Goal: Obtain resource: Obtain resource

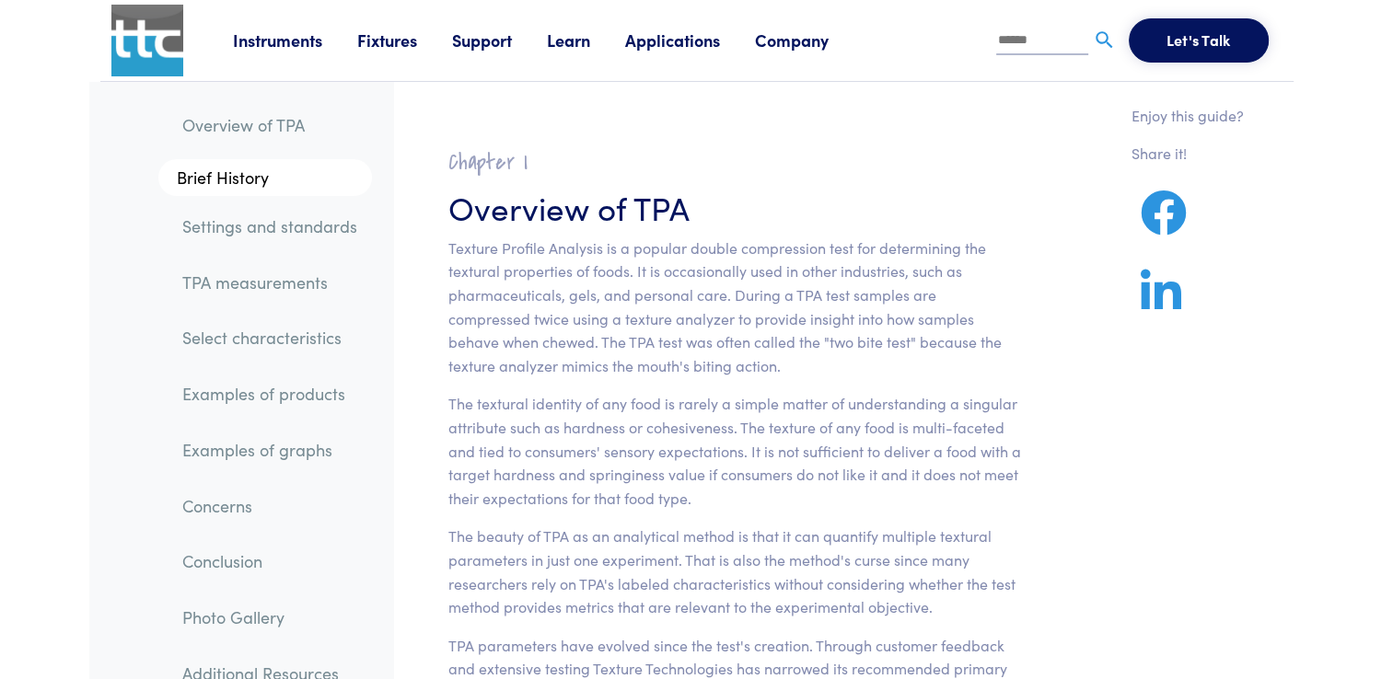
click at [282, 50] on link "Instruments" at bounding box center [295, 40] width 124 height 23
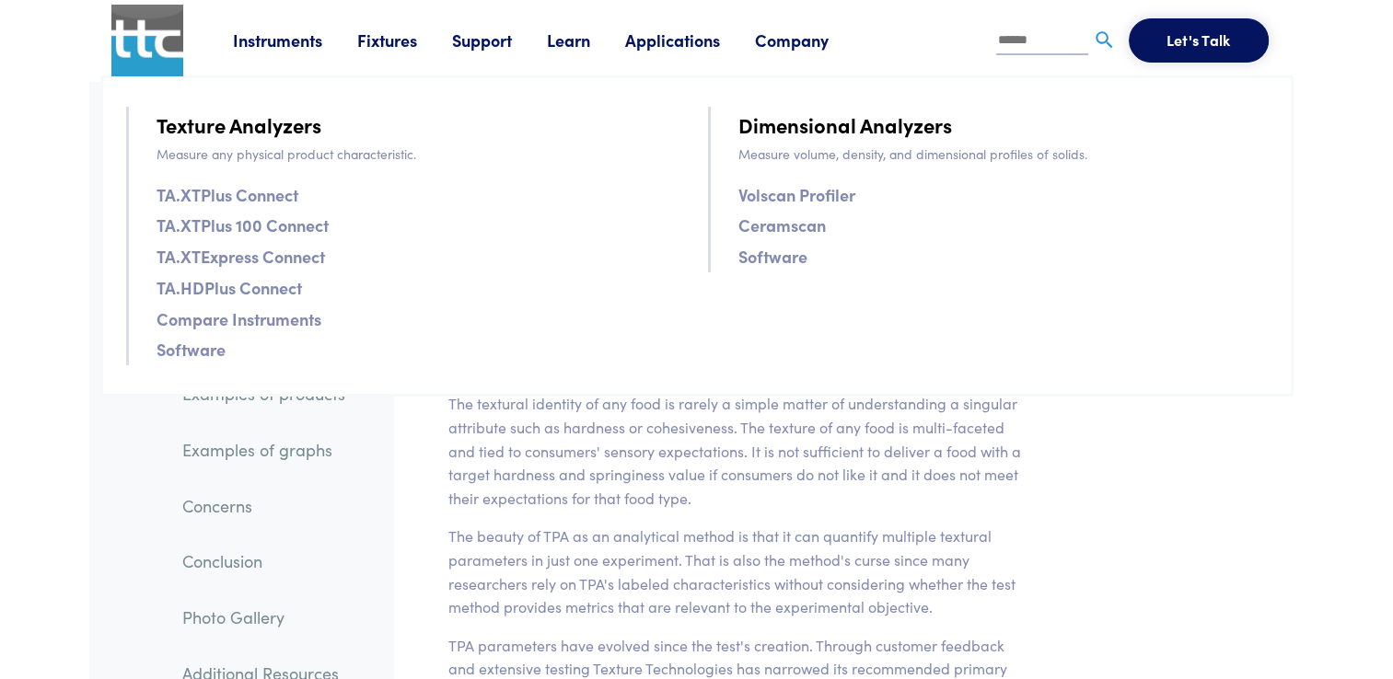
click at [268, 206] on link "TA.XTPlus Connect" at bounding box center [228, 194] width 142 height 27
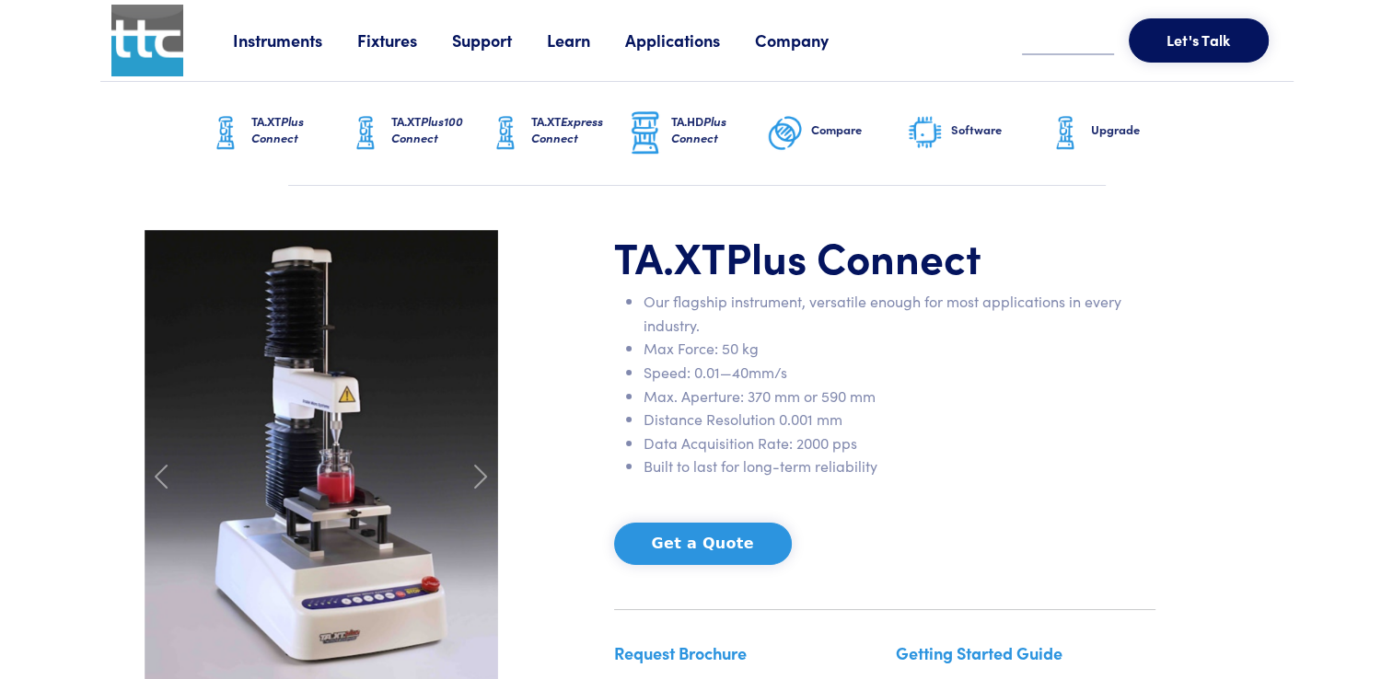
click at [957, 408] on li "Distance Resolution 0.001 mm" at bounding box center [900, 420] width 512 height 24
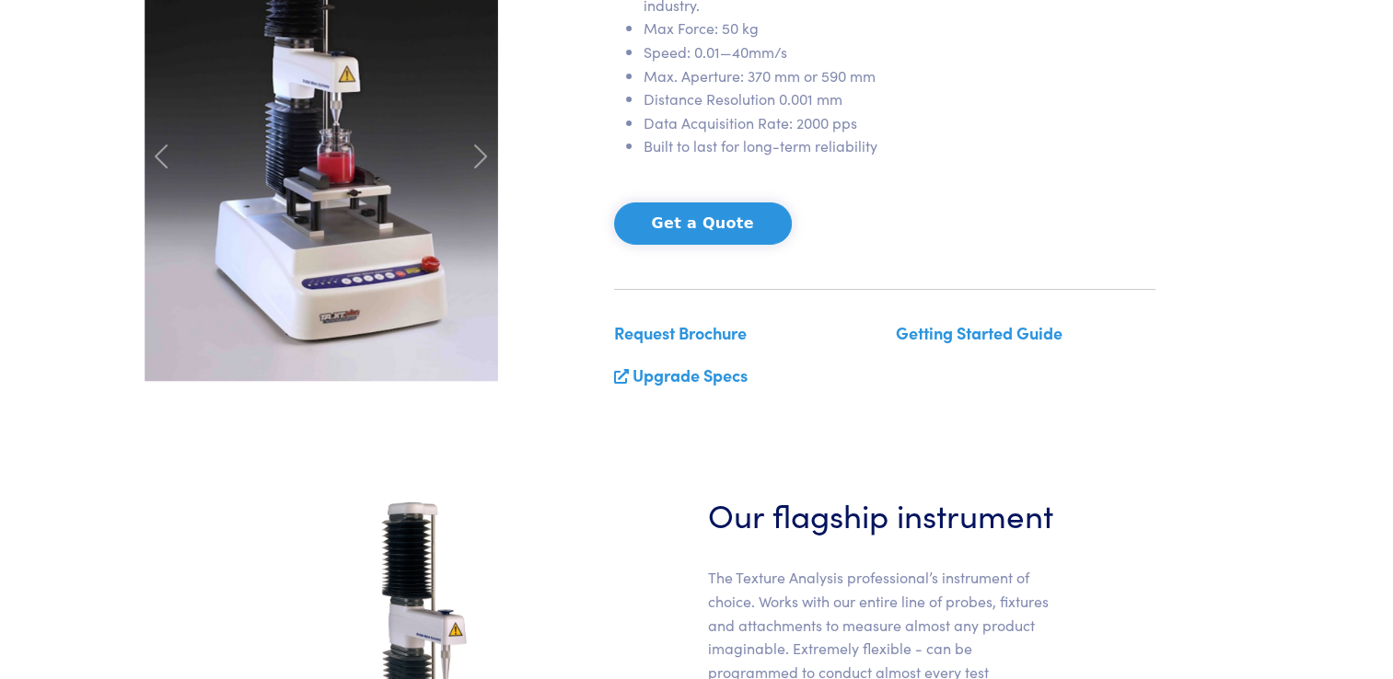
scroll to position [331, 0]
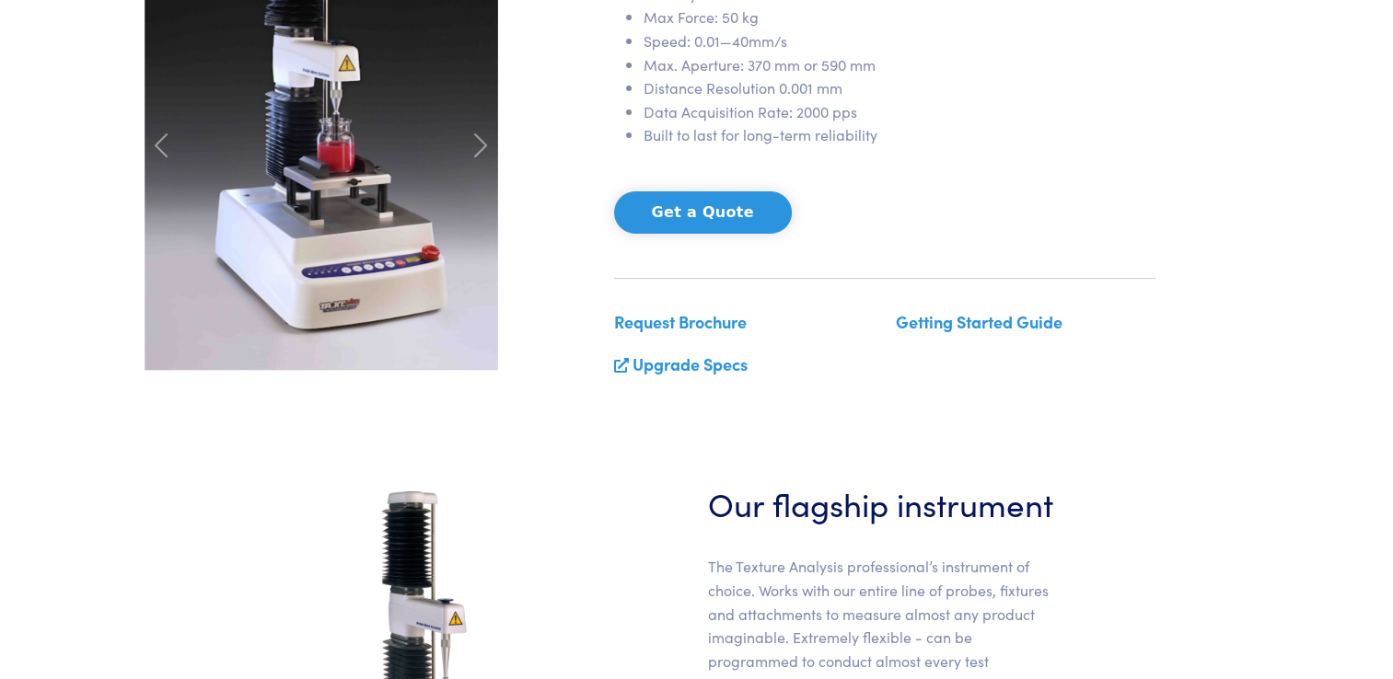
click at [969, 332] on p "Getting Started Guide" at bounding box center [1026, 322] width 260 height 28
drag, startPoint x: 1017, startPoint y: 322, endPoint x: 959, endPoint y: 326, distance: 58.1
click at [959, 326] on link "Getting Started Guide" at bounding box center [979, 321] width 167 height 23
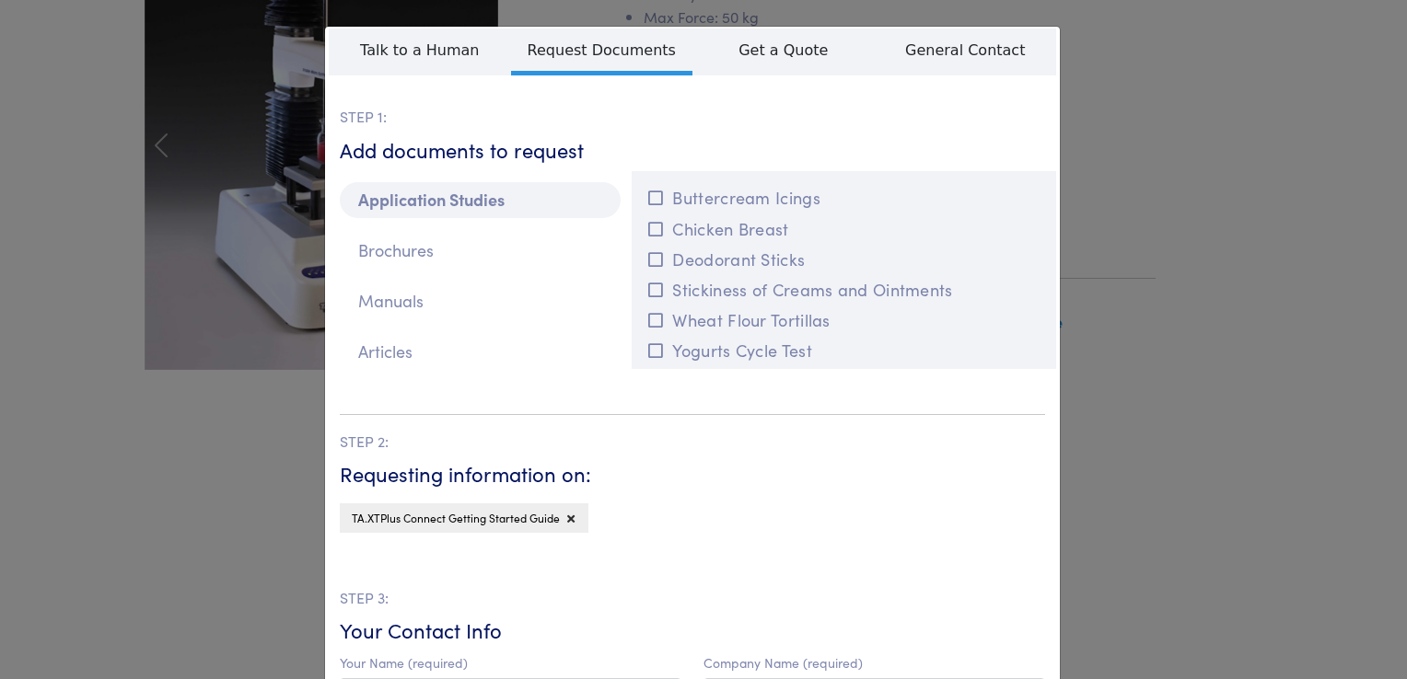
click at [959, 326] on div "STEP 1: Add documents to request Application Studies Brochures Manuals Articles…" at bounding box center [692, 245] width 727 height 280
click at [1241, 522] on div "**********" at bounding box center [703, 339] width 1407 height 679
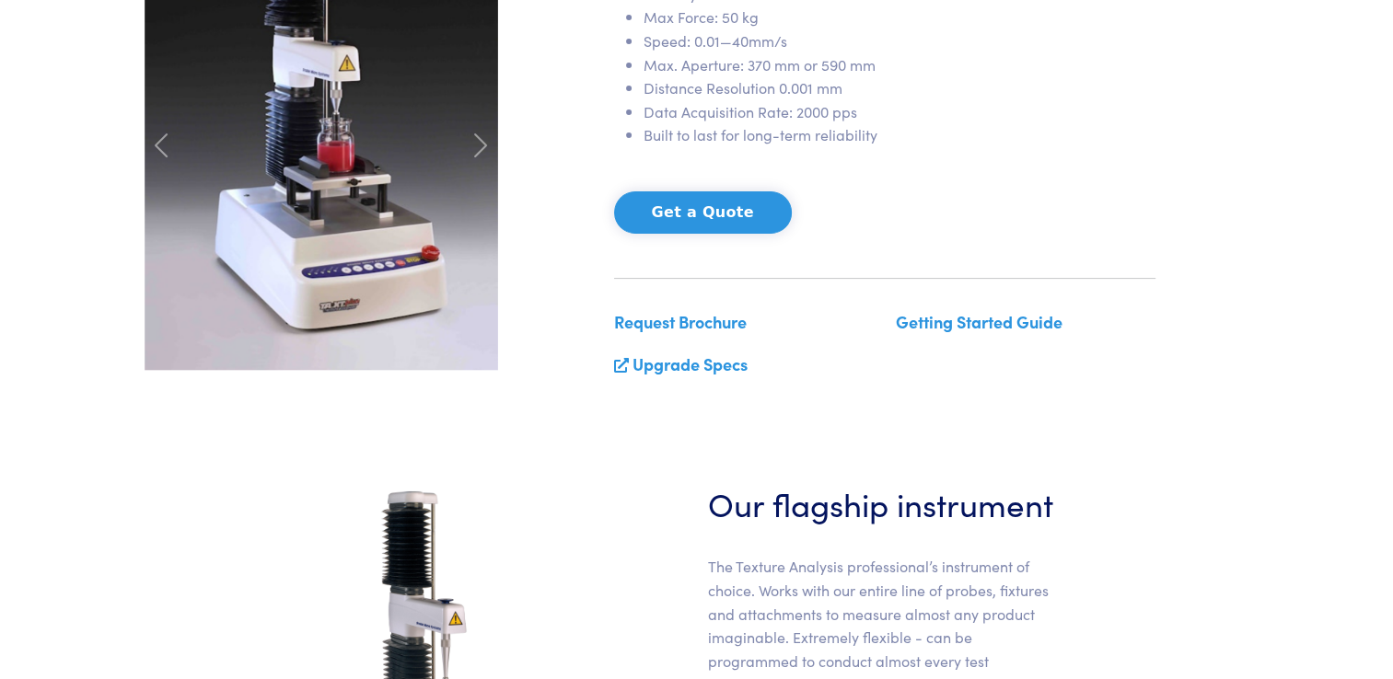
click at [1015, 314] on link "Getting Started Guide" at bounding box center [979, 321] width 167 height 23
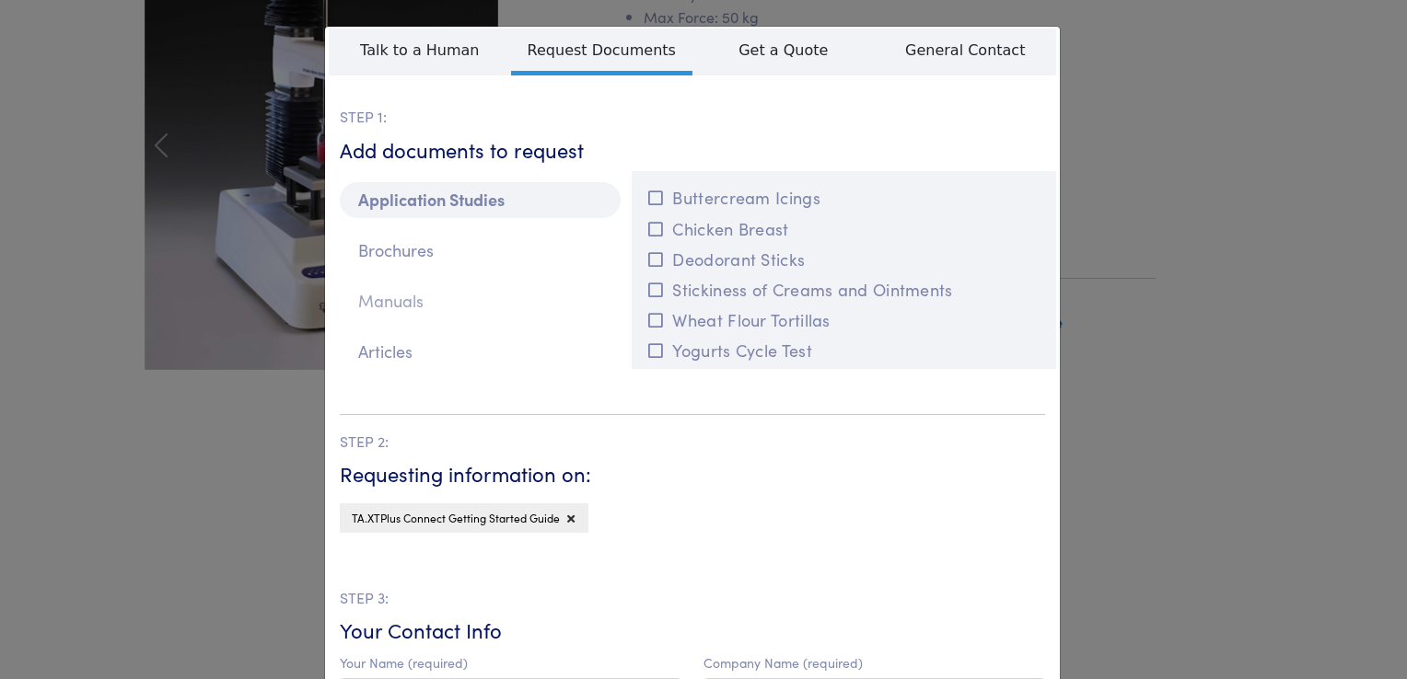
click at [401, 307] on p "Manuals" at bounding box center [480, 302] width 281 height 36
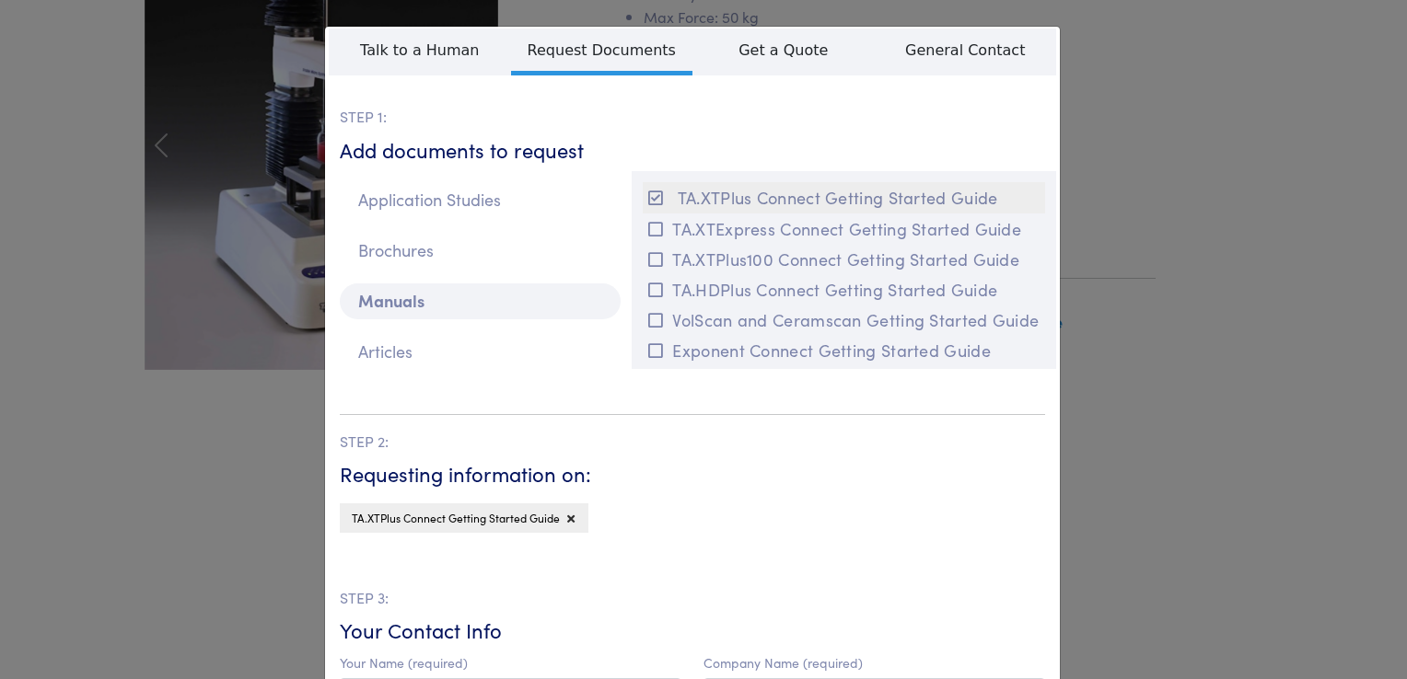
click at [650, 197] on icon at bounding box center [655, 198] width 15 height 17
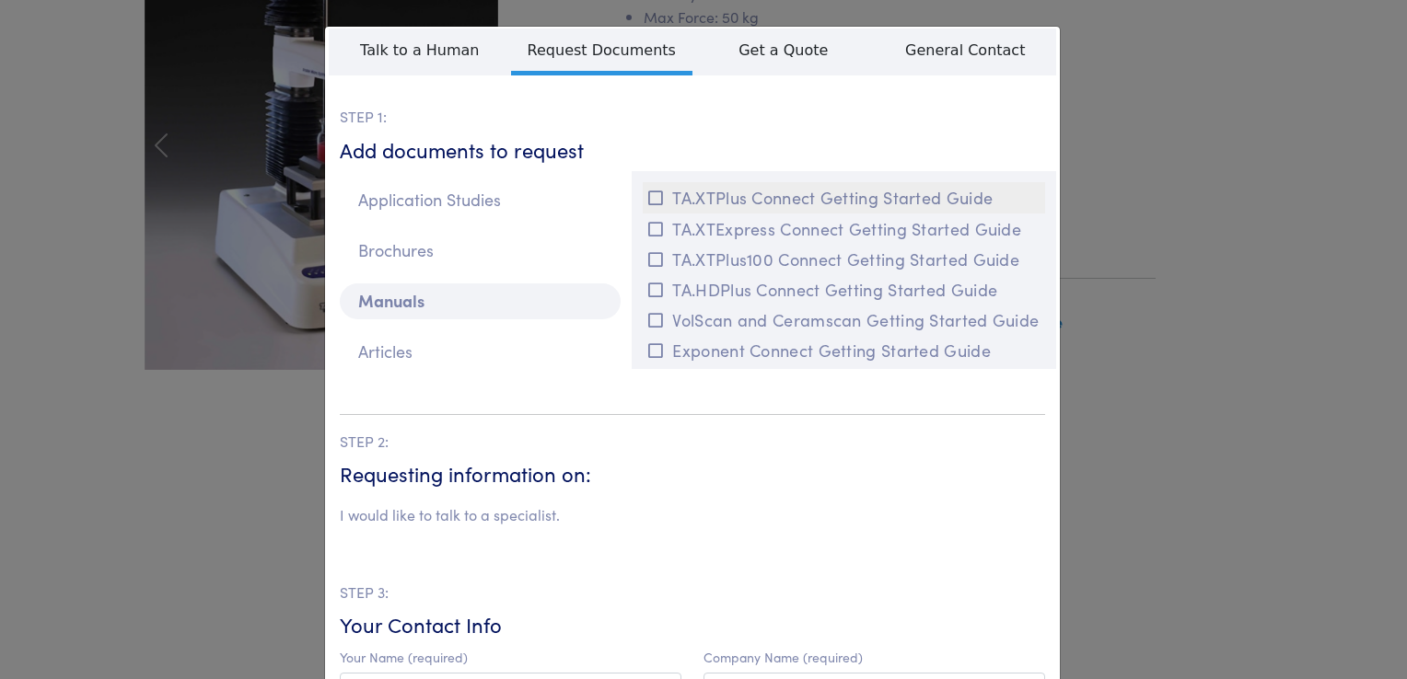
click at [693, 195] on button "TA.XTPlus Connect Getting Started Guide" at bounding box center [844, 197] width 402 height 30
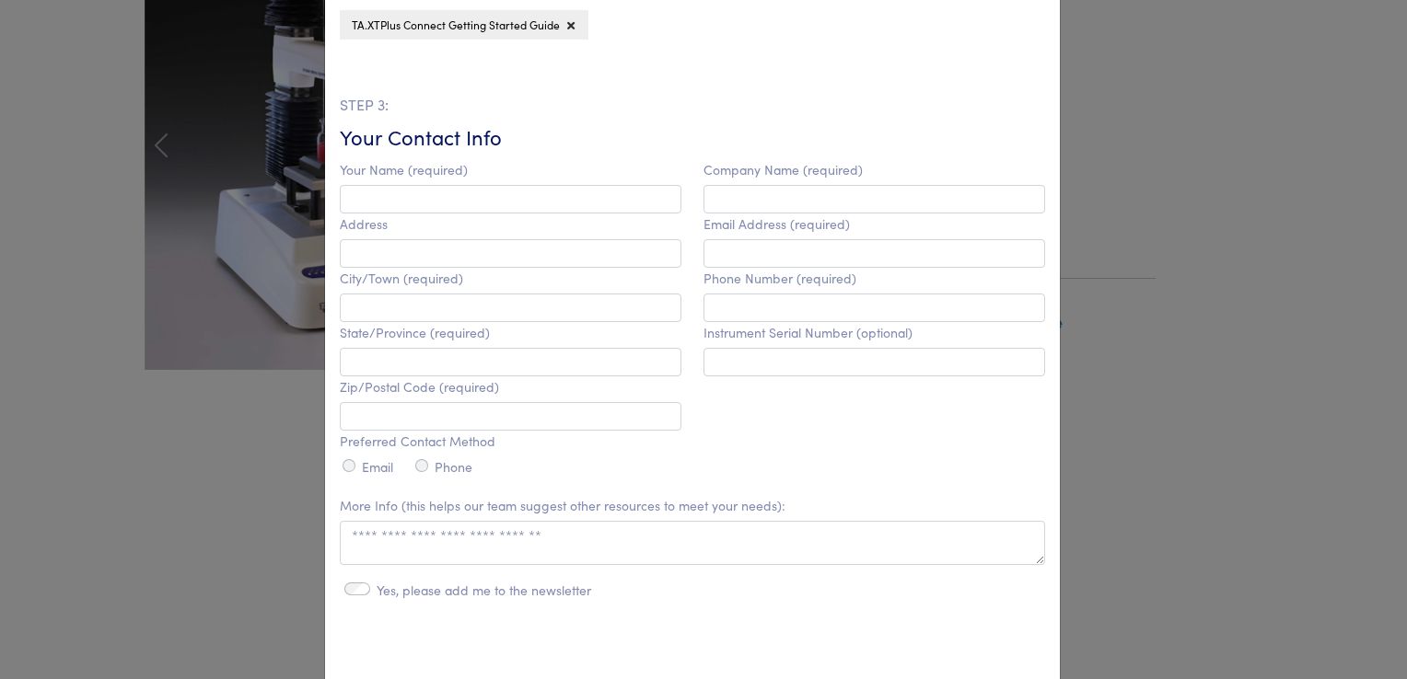
scroll to position [552, 0]
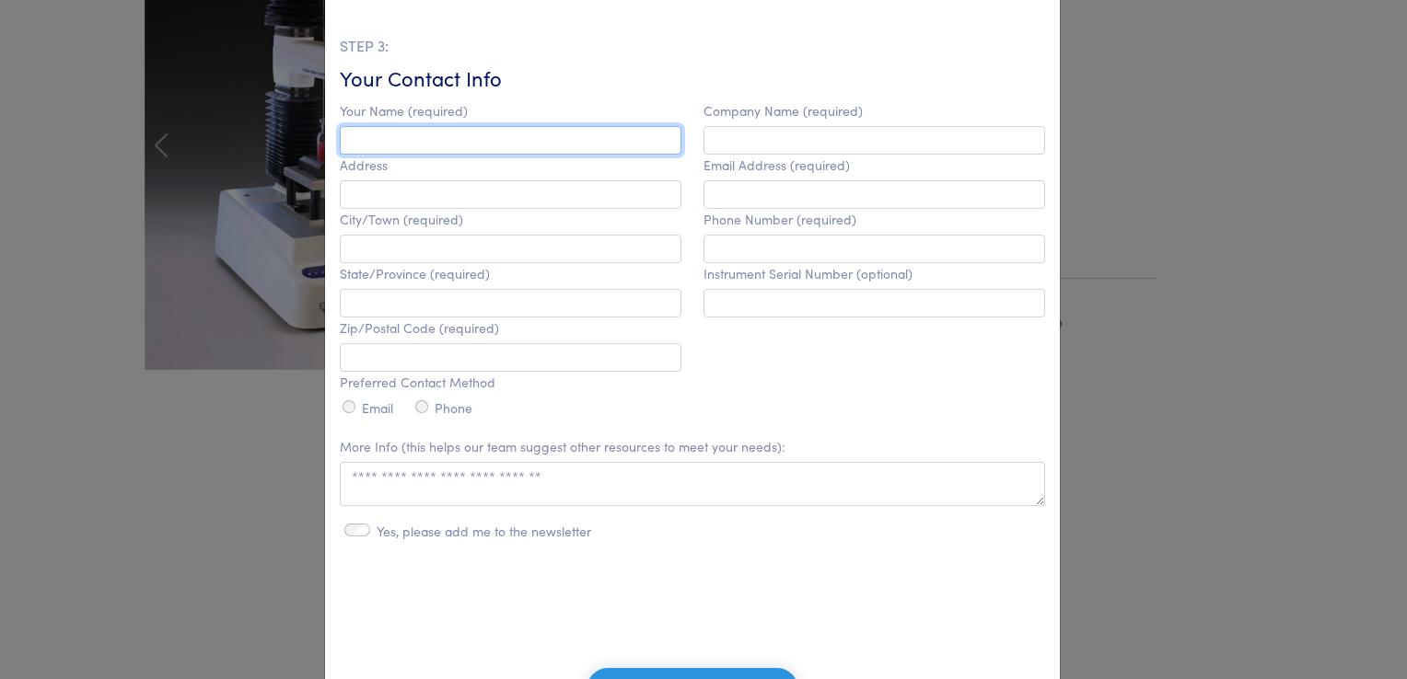
click at [615, 139] on input "text" at bounding box center [511, 140] width 342 height 29
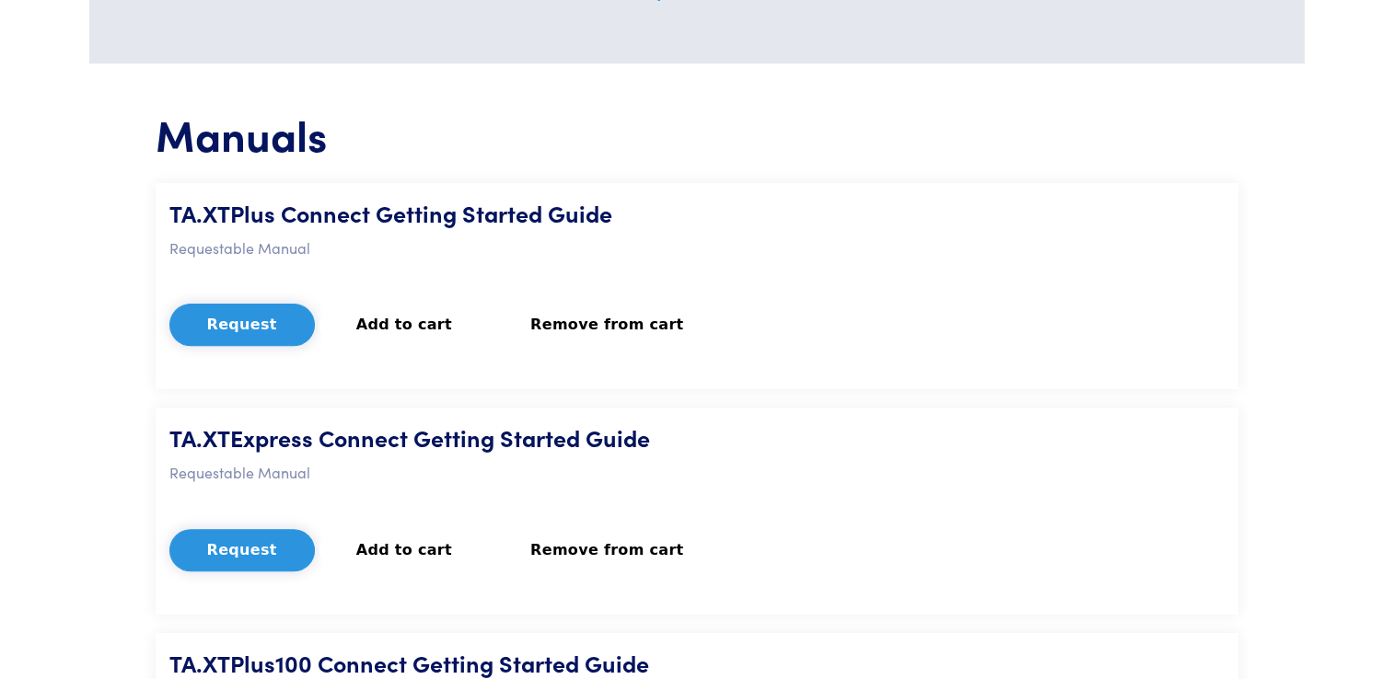
scroll to position [589, 0]
